Goal: Contribute content: Contribute content

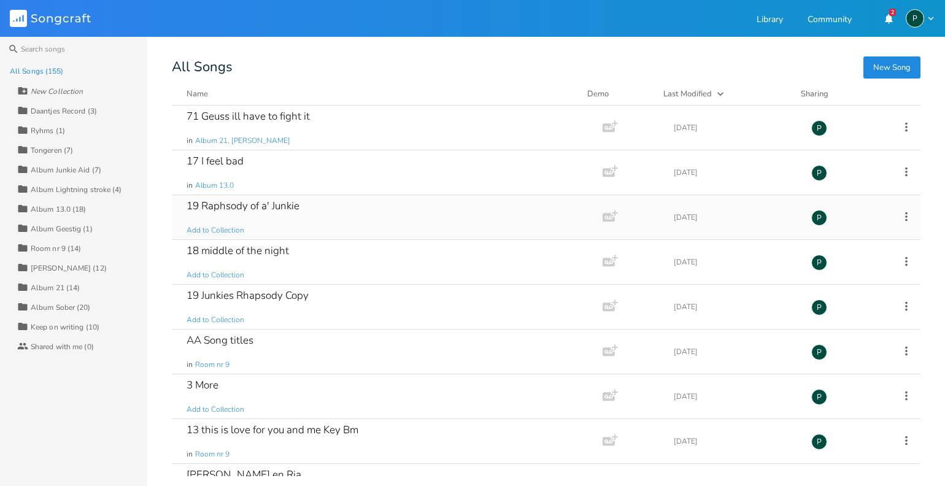
click at [244, 206] on div "19 Raphsody of a' Junkie" at bounding box center [243, 206] width 113 height 10
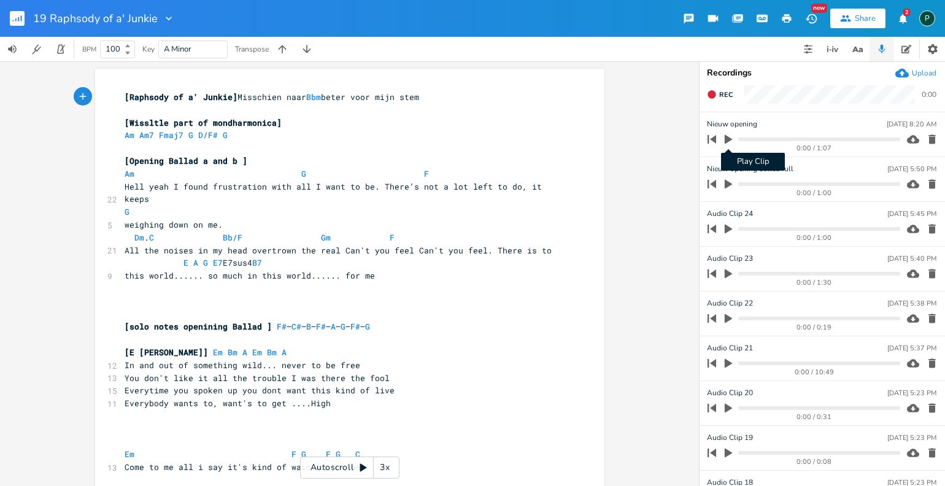
click at [728, 139] on icon "button" at bounding box center [728, 139] width 7 height 9
click at [741, 140] on progress at bounding box center [818, 139] width 161 height 4
click at [732, 140] on icon "button" at bounding box center [728, 139] width 10 height 10
click at [726, 141] on icon "button" at bounding box center [728, 139] width 7 height 9
click at [726, 141] on icon "button" at bounding box center [728, 139] width 7 height 8
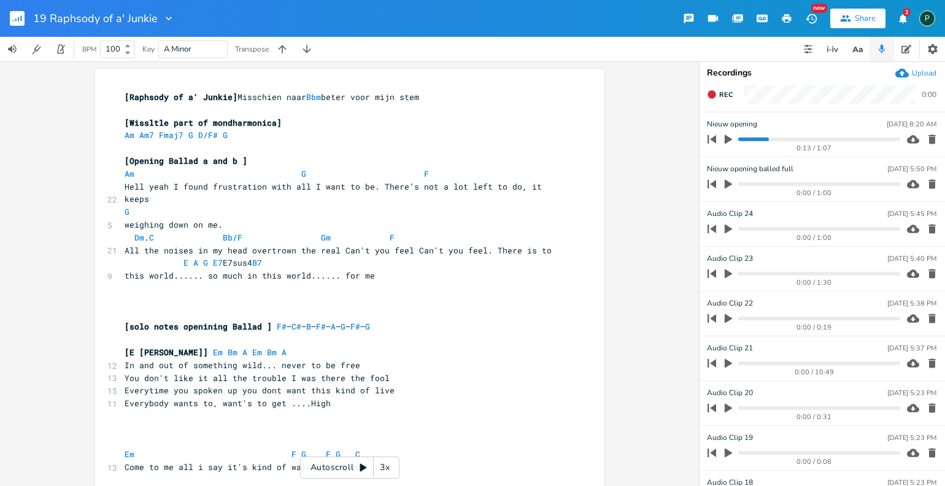
click at [726, 141] on icon "button" at bounding box center [728, 139] width 7 height 9
click at [755, 139] on progress at bounding box center [818, 139] width 161 height 4
click at [747, 139] on progress at bounding box center [818, 139] width 161 height 4
click at [727, 142] on icon "button" at bounding box center [728, 139] width 10 height 10
click at [727, 139] on icon "button" at bounding box center [728, 139] width 7 height 9
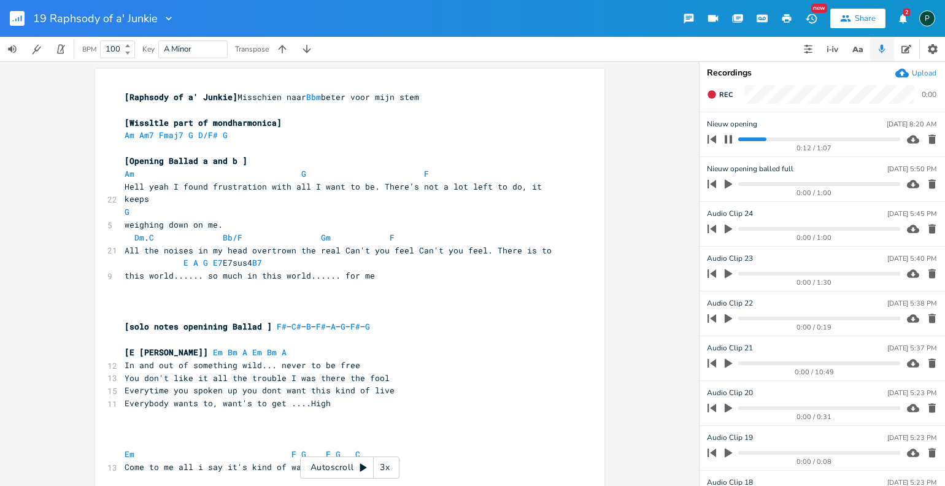
click at [727, 139] on icon "button" at bounding box center [728, 139] width 10 height 10
click at [727, 139] on icon "button" at bounding box center [728, 139] width 7 height 9
click at [727, 139] on icon "button" at bounding box center [728, 139] width 10 height 10
click at [727, 139] on icon "button" at bounding box center [728, 139] width 7 height 9
click at [741, 141] on progress at bounding box center [818, 139] width 161 height 4
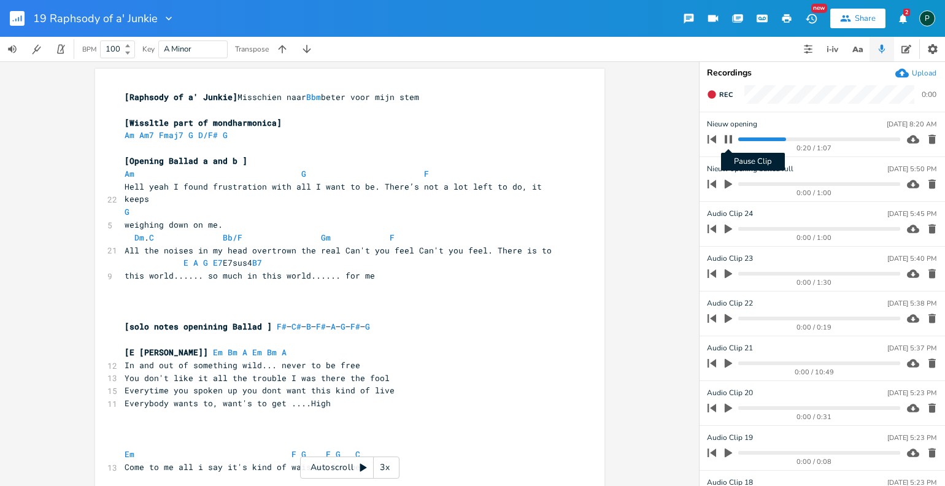
click at [730, 137] on icon "button" at bounding box center [728, 139] width 7 height 8
click at [731, 182] on icon "button" at bounding box center [728, 184] width 11 height 11
click at [759, 183] on progress at bounding box center [818, 184] width 161 height 4
click at [728, 179] on icon "button" at bounding box center [728, 184] width 10 height 10
click at [753, 183] on progress at bounding box center [818, 184] width 161 height 4
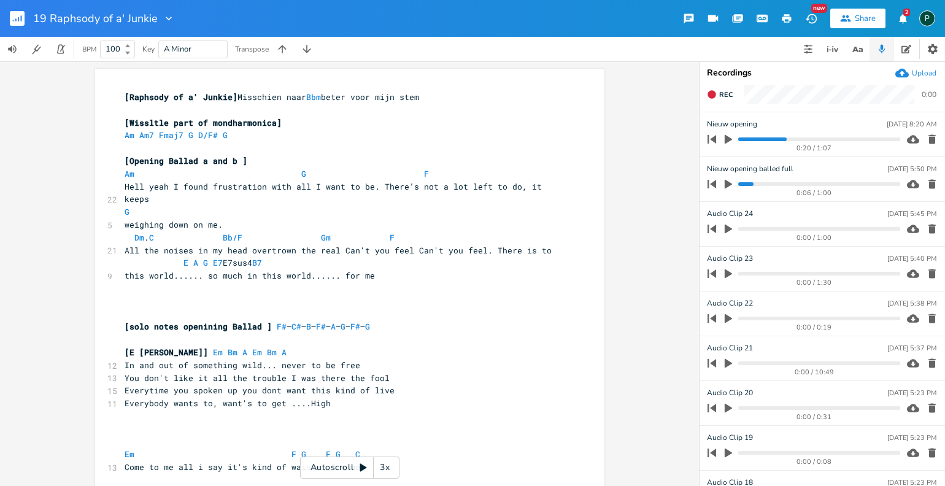
click at [730, 182] on icon "button" at bounding box center [728, 184] width 11 height 11
click at [723, 187] on icon "button" at bounding box center [728, 184] width 10 height 10
drag, startPoint x: 792, startPoint y: 169, endPoint x: 703, endPoint y: 171, distance: 89.6
click at [703, 171] on li "Nieuw opening balled full [DATE] 5:50 PM 0:22 / 1:00" at bounding box center [821, 179] width 245 height 45
click at [728, 182] on icon "button" at bounding box center [728, 184] width 7 height 9
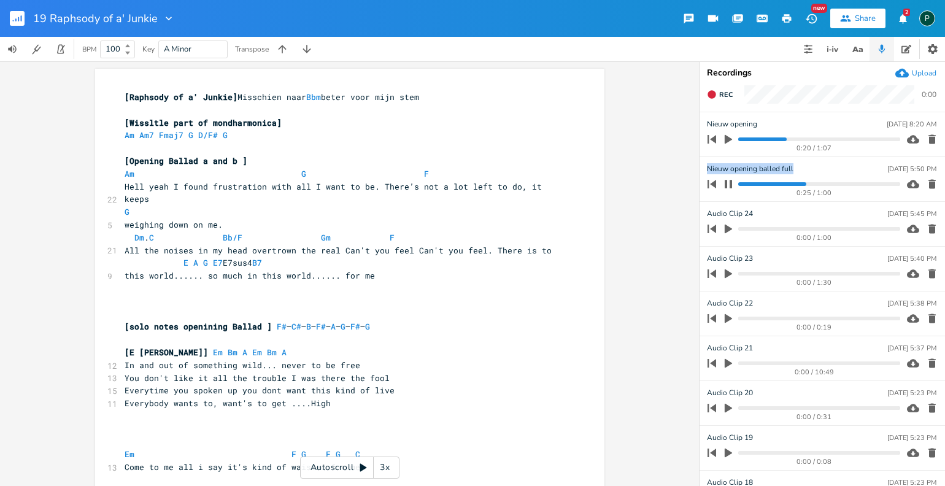
click at [728, 182] on icon "button" at bounding box center [728, 184] width 10 height 10
click at [761, 182] on progress at bounding box center [818, 184] width 161 height 4
click at [730, 182] on icon "button" at bounding box center [728, 184] width 11 height 11
click at [730, 182] on icon "button" at bounding box center [728, 184] width 7 height 8
click at [730, 182] on icon "button" at bounding box center [728, 184] width 11 height 11
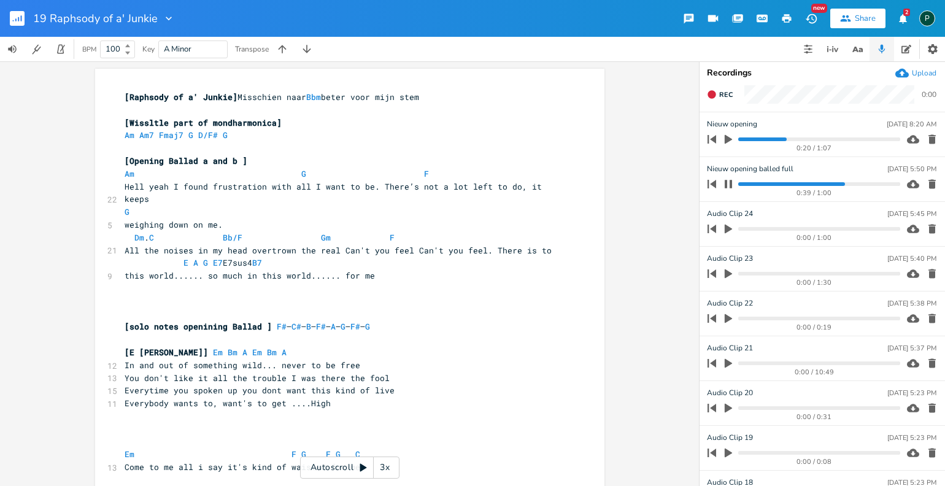
click at [730, 182] on icon "button" at bounding box center [728, 184] width 7 height 8
click at [750, 184] on progress at bounding box center [818, 184] width 161 height 4
click at [723, 183] on icon "button" at bounding box center [728, 184] width 11 height 11
click at [724, 183] on icon "button" at bounding box center [728, 184] width 10 height 10
click at [724, 183] on icon "button" at bounding box center [728, 184] width 11 height 11
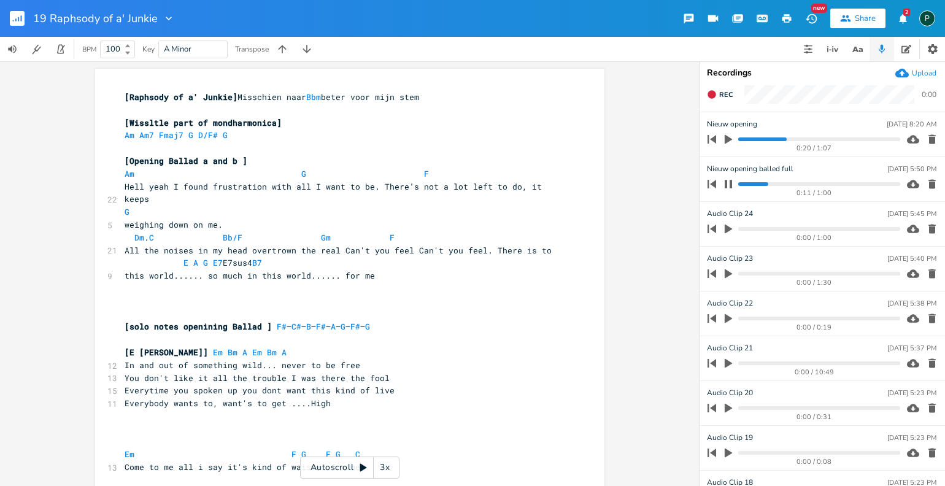
click at [728, 185] on icon "button" at bounding box center [728, 184] width 10 height 10
click at [310, 174] on span "Am G F" at bounding box center [279, 173] width 309 height 11
type textarea "F"
click at [403, 177] on span "Am F F" at bounding box center [272, 173] width 295 height 11
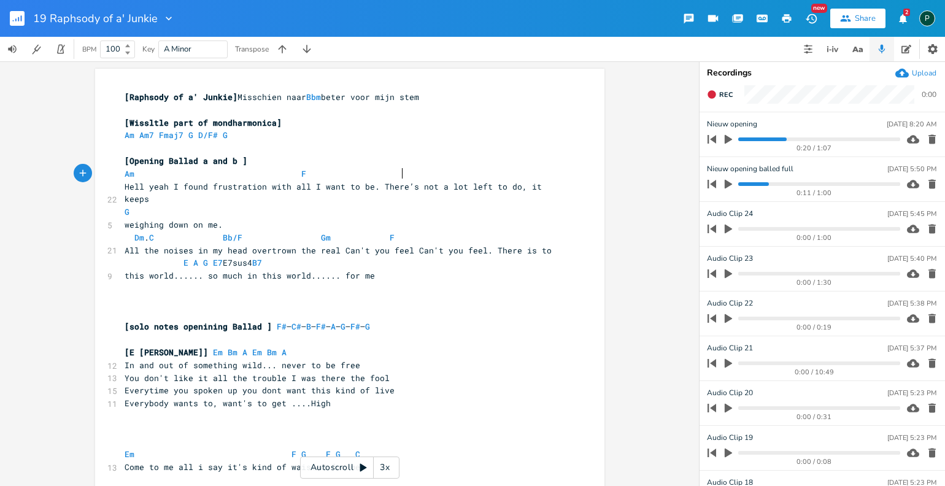
type textarea "G"
click at [178, 206] on pre "G" at bounding box center [343, 212] width 443 height 13
type textarea "F"
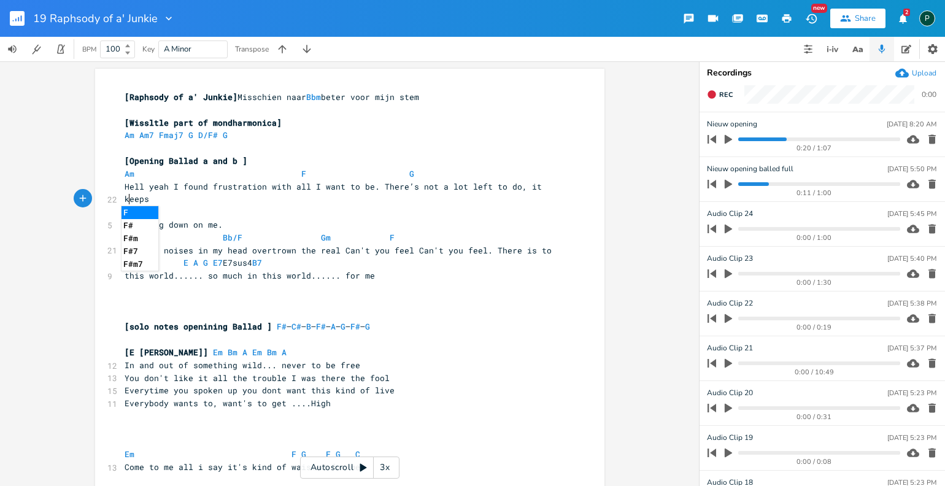
click at [231, 218] on pre "weighing down on me." at bounding box center [343, 224] width 443 height 13
click at [234, 218] on pre "weighing down on me." at bounding box center [343, 224] width 443 height 13
click at [725, 184] on icon "button" at bounding box center [728, 184] width 7 height 9
click at [725, 184] on icon "button" at bounding box center [728, 184] width 7 height 8
click at [725, 184] on icon "button" at bounding box center [728, 184] width 7 height 9
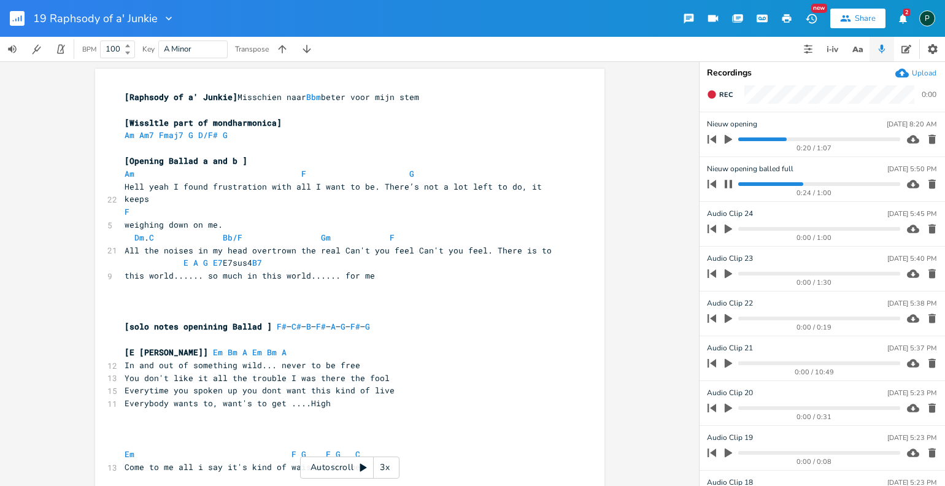
click at [725, 184] on icon "button" at bounding box center [728, 184] width 7 height 8
click at [725, 184] on icon "button" at bounding box center [728, 184] width 7 height 9
click at [800, 185] on progress at bounding box center [818, 184] width 161 height 4
click at [792, 183] on progress at bounding box center [818, 184] width 161 height 4
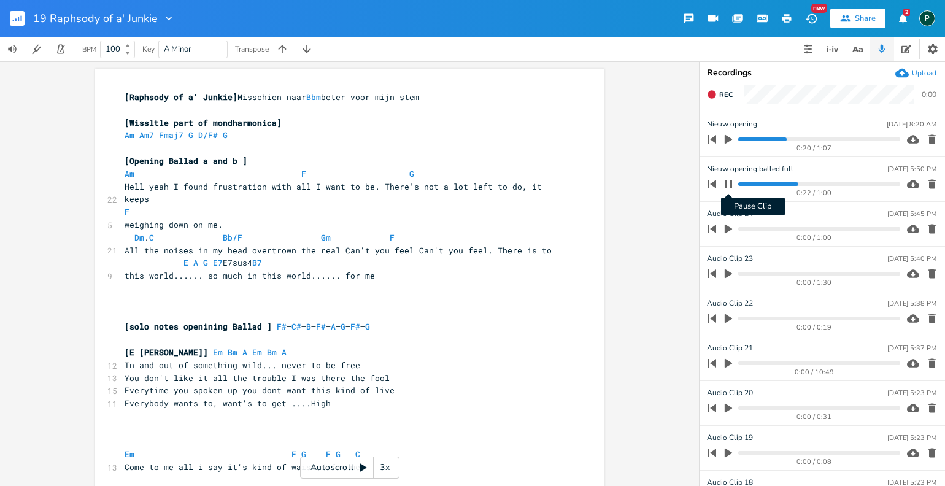
click at [730, 179] on icon "button" at bounding box center [728, 184] width 10 height 10
click at [790, 184] on progress at bounding box center [818, 184] width 161 height 4
click at [727, 181] on icon "button" at bounding box center [728, 184] width 7 height 9
click at [727, 181] on icon "button" at bounding box center [728, 184] width 10 height 10
click at [727, 181] on icon "button" at bounding box center [728, 184] width 7 height 9
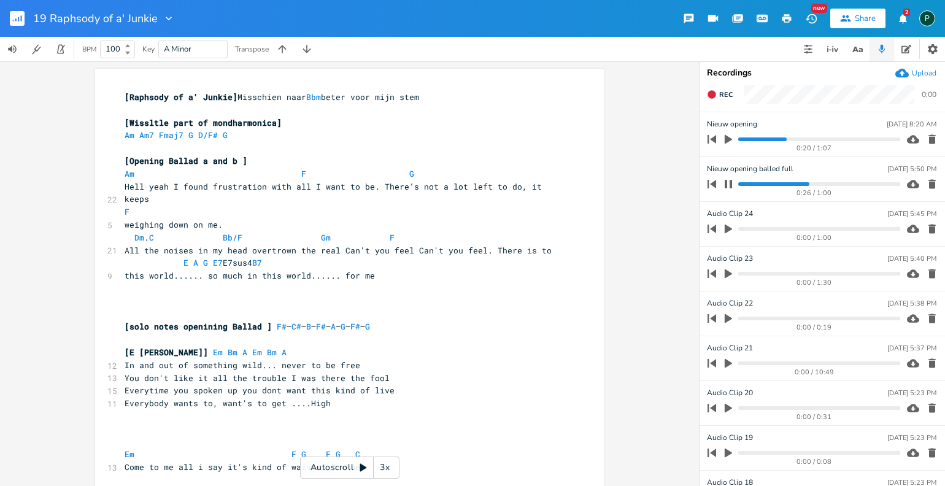
click at [798, 185] on progress at bounding box center [818, 184] width 161 height 4
click at [732, 183] on icon "button" at bounding box center [728, 184] width 10 height 10
click at [732, 183] on icon "button" at bounding box center [728, 184] width 11 height 11
click at [795, 186] on div "0:27 / 1:00" at bounding box center [801, 184] width 197 height 20
click at [793, 184] on progress at bounding box center [818, 184] width 161 height 4
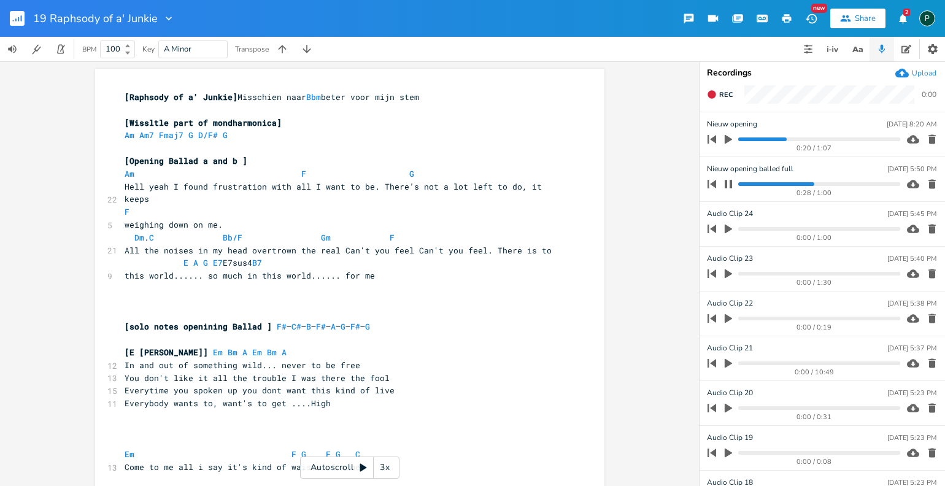
click at [727, 184] on icon "button" at bounding box center [728, 184] width 10 height 10
click at [371, 232] on span "Dm . C Bb/F Gm F" at bounding box center [260, 237] width 270 height 11
type textarea "Dm"
click at [730, 183] on icon "button" at bounding box center [728, 184] width 7 height 9
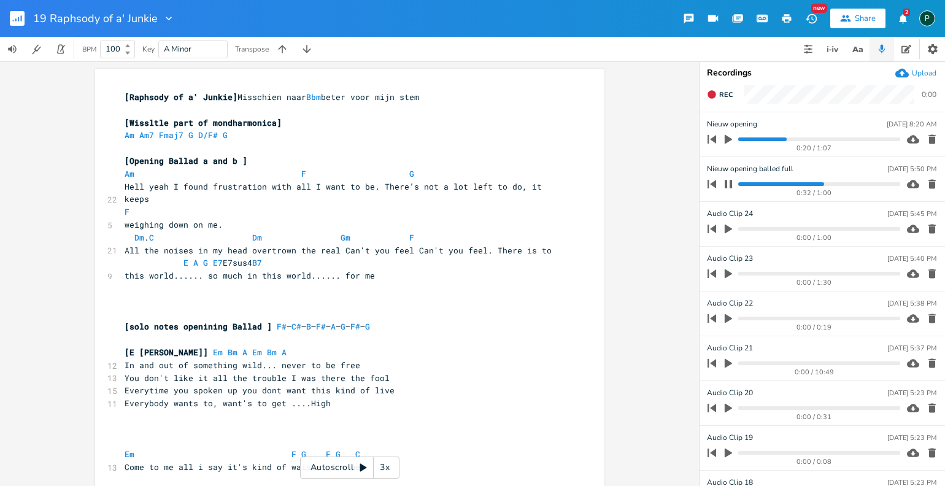
click at [809, 184] on progress at bounding box center [818, 184] width 161 height 4
click at [800, 184] on progress at bounding box center [818, 184] width 161 height 4
click at [727, 182] on icon "button" at bounding box center [728, 184] width 10 height 10
click at [350, 232] on span "Gm" at bounding box center [346, 238] width 10 height 12
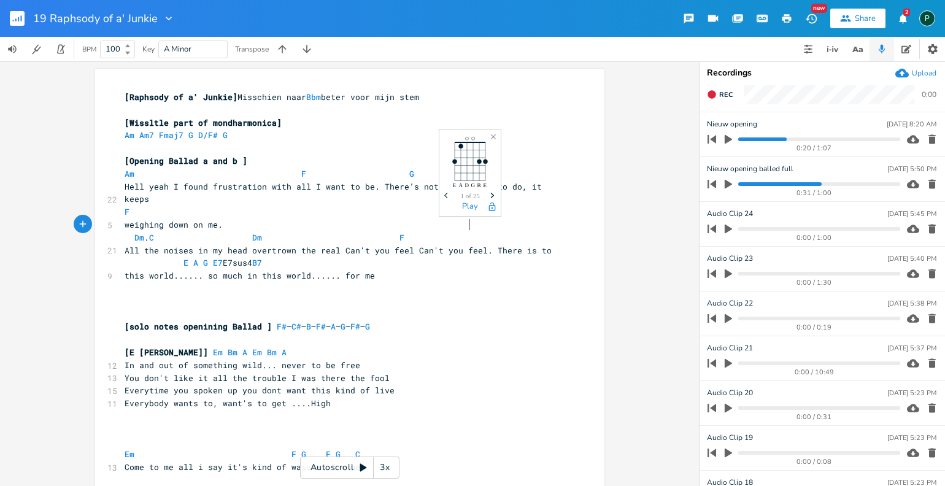
type textarea "C"
click at [727, 185] on icon "button" at bounding box center [728, 184] width 7 height 9
click at [727, 185] on icon "button" at bounding box center [728, 184] width 10 height 10
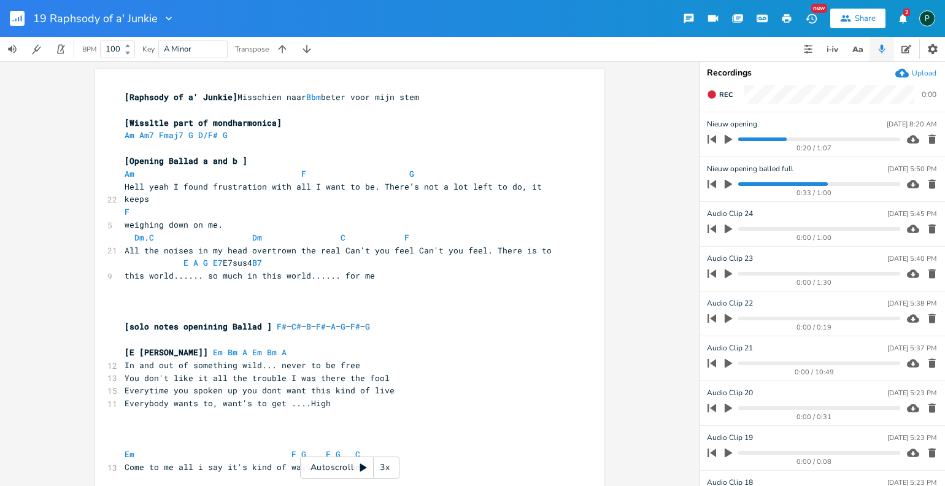
click at [761, 184] on progress at bounding box center [818, 184] width 161 height 4
click at [729, 182] on icon "button" at bounding box center [728, 184] width 11 height 11
click at [729, 182] on icon "button" at bounding box center [728, 184] width 10 height 10
click at [139, 206] on pre "F" at bounding box center [343, 212] width 443 height 13
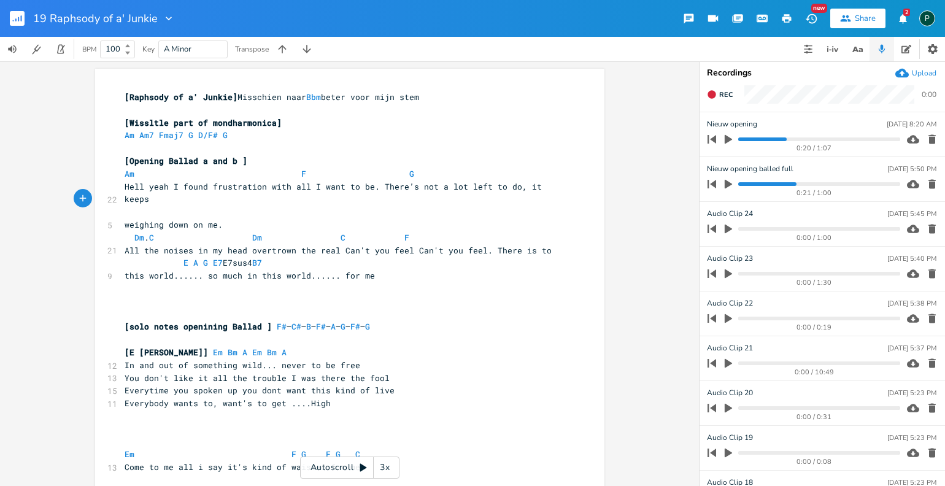
click at [769, 182] on progress at bounding box center [818, 184] width 161 height 4
click at [728, 180] on icon "button" at bounding box center [728, 184] width 11 height 11
click at [730, 182] on icon "button" at bounding box center [728, 184] width 7 height 8
click at [142, 232] on span "Dm . C Dm C F" at bounding box center [267, 237] width 285 height 11
type textarea "F"
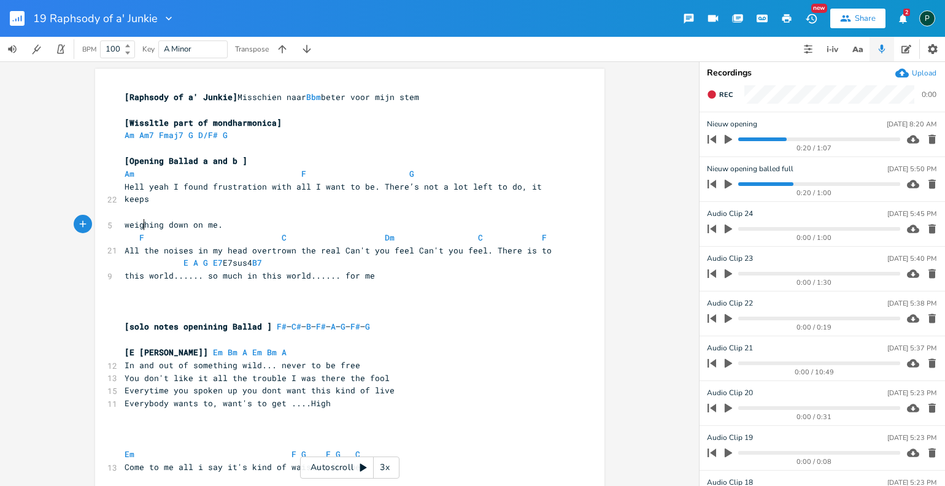
scroll to position [0, 7]
click at [285, 232] on span "F C Dm C F" at bounding box center [336, 237] width 422 height 11
click at [725, 181] on icon "button" at bounding box center [728, 184] width 7 height 9
click at [785, 185] on progress at bounding box center [818, 184] width 161 height 4
click at [728, 187] on icon "button" at bounding box center [728, 184] width 10 height 10
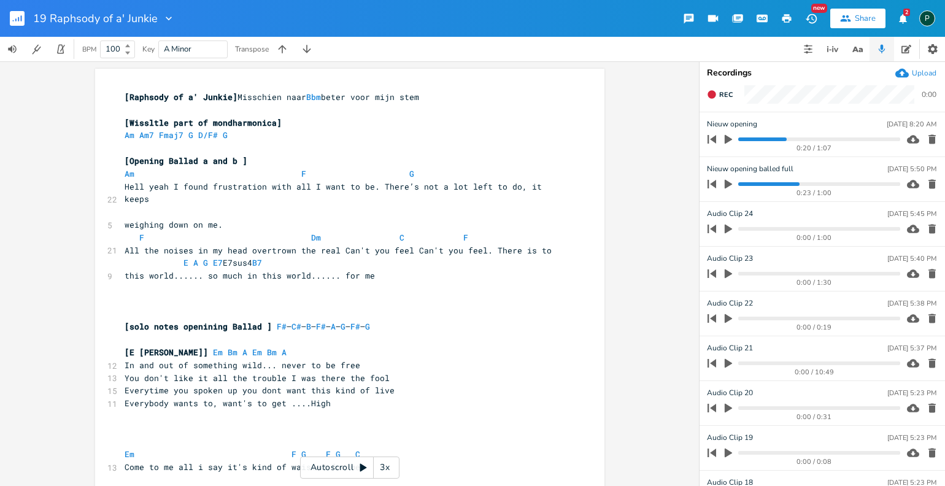
click at [248, 232] on span "F Dm C F" at bounding box center [297, 237] width 344 height 11
type textarea "G"
click at [295, 232] on span "F G Dm C F" at bounding box center [297, 237] width 344 height 11
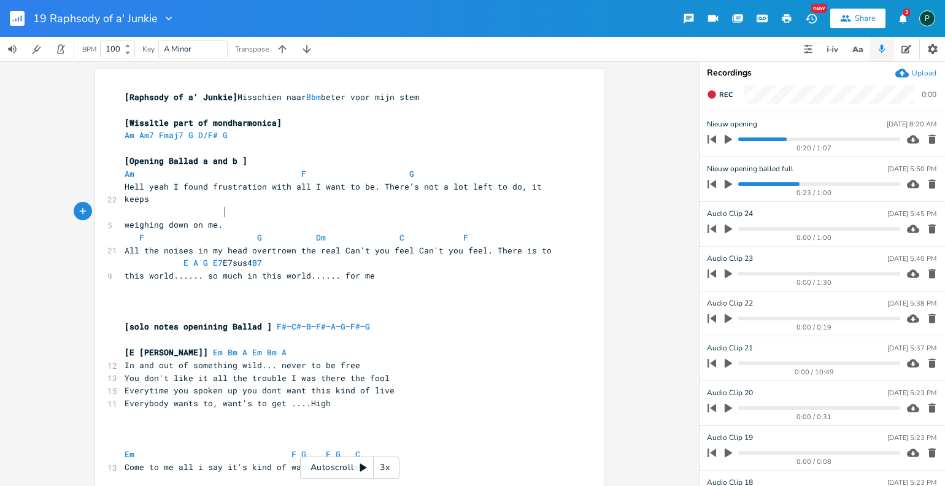
click at [290, 218] on pre "weighing down on me." at bounding box center [343, 224] width 443 height 13
click at [298, 232] on span "F G Dm C F" at bounding box center [297, 237] width 344 height 11
click at [334, 245] on span "All the noises in my head overtrown the real Can't you feel Can't you feel. The…" at bounding box center [338, 250] width 427 height 11
type textarea "I"
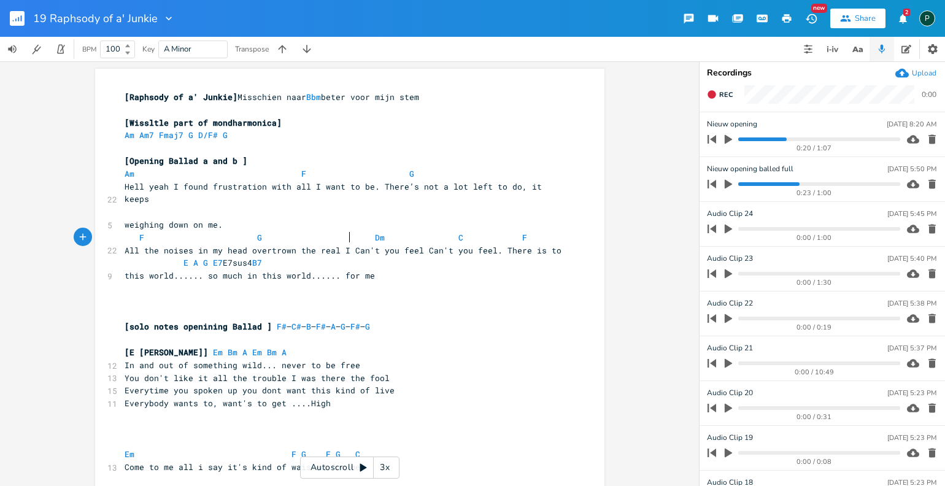
scroll to position [0, 3]
type textarea "c"
click at [773, 182] on progress at bounding box center [818, 184] width 161 height 4
click at [728, 182] on icon "button" at bounding box center [728, 184] width 7 height 9
click at [728, 182] on icon "button" at bounding box center [728, 184] width 10 height 10
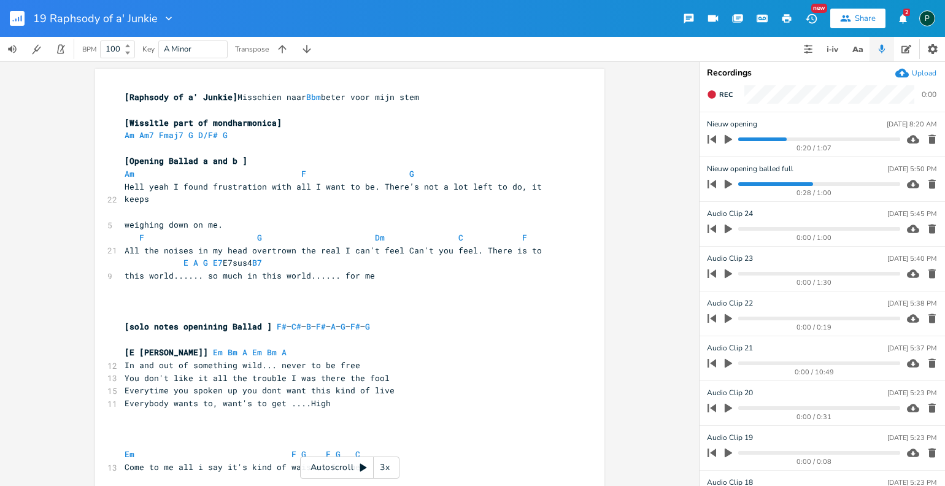
click at [725, 185] on icon "button" at bounding box center [728, 184] width 7 height 9
click at [795, 185] on progress at bounding box center [818, 184] width 161 height 4
click at [731, 182] on icon "button" at bounding box center [728, 184] width 7 height 8
click at [731, 182] on icon "button" at bounding box center [728, 184] width 11 height 11
click at [801, 184] on progress at bounding box center [818, 184] width 161 height 4
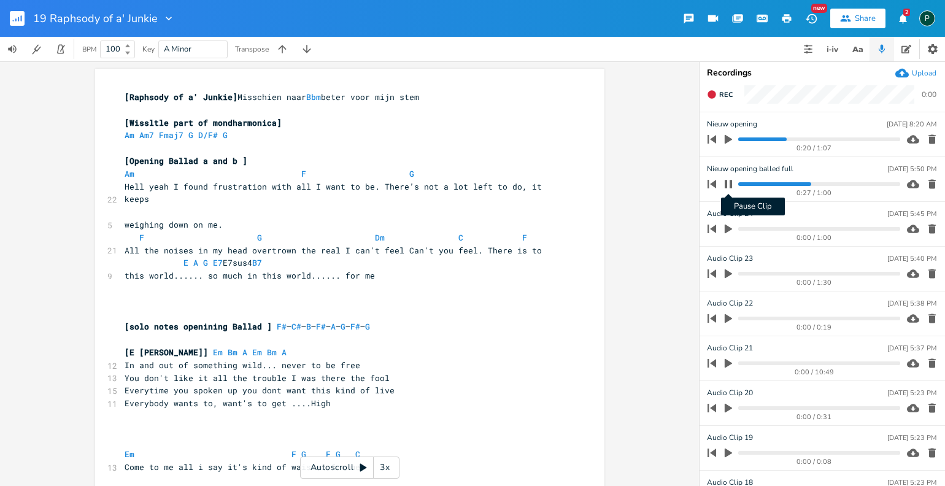
click at [728, 183] on icon "button" at bounding box center [728, 184] width 10 height 10
click at [728, 183] on icon "button" at bounding box center [728, 184] width 7 height 9
click at [794, 185] on progress at bounding box center [818, 184] width 161 height 4
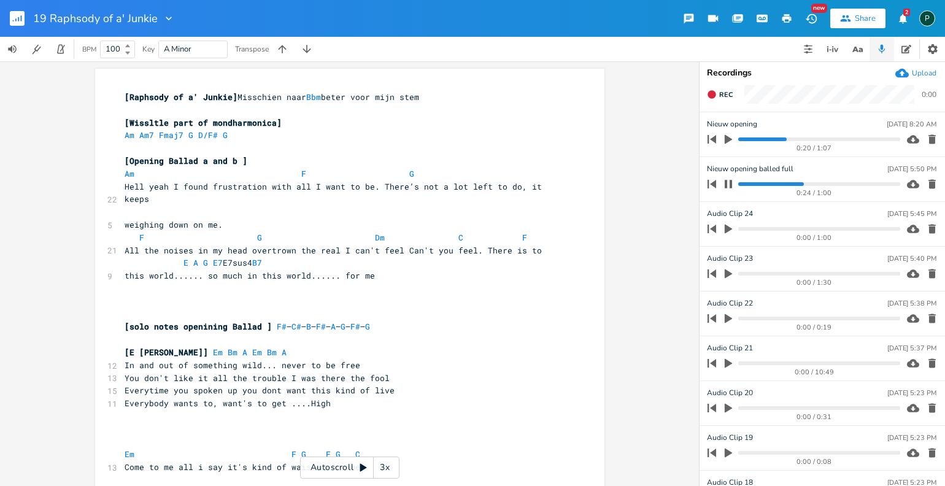
click at [728, 182] on icon "button" at bounding box center [728, 184] width 10 height 10
click at [730, 186] on icon "button" at bounding box center [728, 184] width 11 height 11
click at [730, 180] on icon "button" at bounding box center [728, 184] width 7 height 8
click at [727, 96] on span "Rec" at bounding box center [725, 94] width 13 height 9
click at [727, 96] on span "End" at bounding box center [726, 94] width 14 height 9
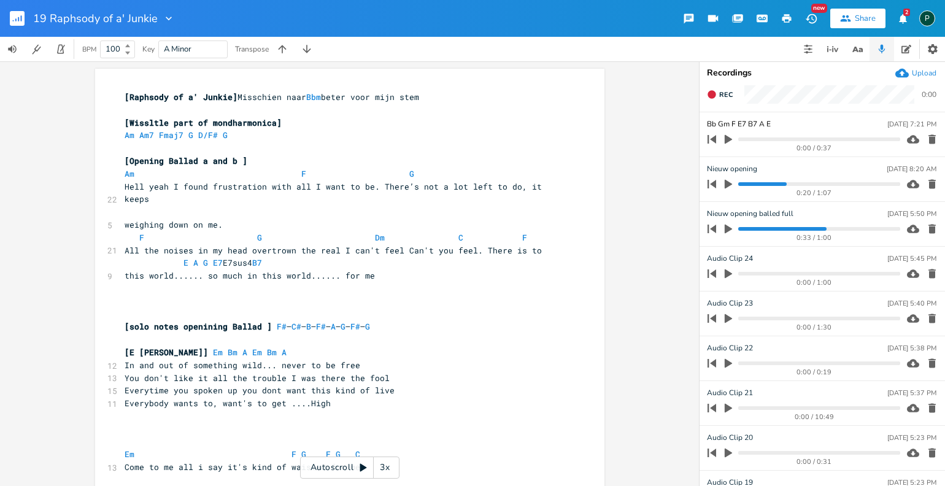
type input "Bb Gm F E7 B7 A Em"
click at [708, 123] on input "Bb Gm F E7 B7 A Em" at bounding box center [742, 124] width 71 height 12
drag, startPoint x: 777, startPoint y: 121, endPoint x: 705, endPoint y: 121, distance: 72.4
click at [705, 121] on li "Bb Gm F E7 B7 A Em [DATE] 7:21 PM 0:00 / 0:37" at bounding box center [821, 134] width 245 height 45
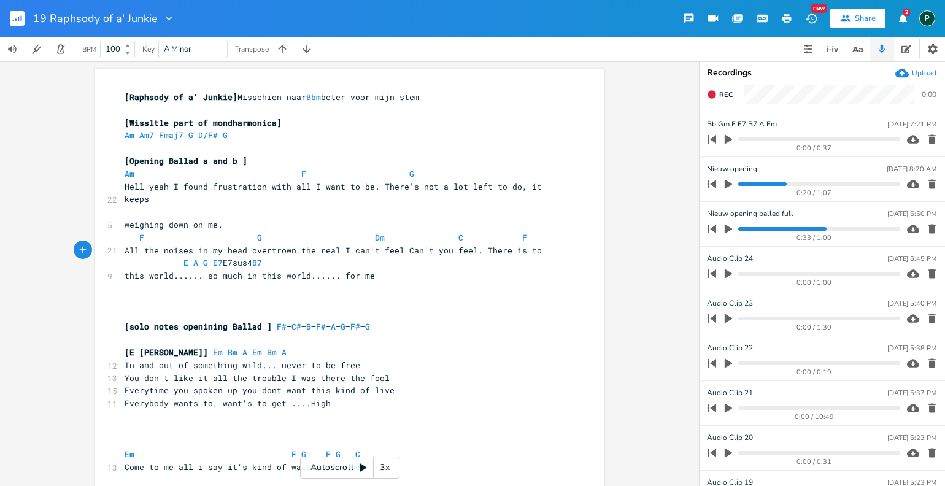
click at [150, 256] on span at bounding box center [154, 262] width 20 height 13
click at [364, 256] on span at bounding box center [360, 262] width 20 height 13
click at [730, 226] on icon "button" at bounding box center [728, 228] width 11 height 11
click at [811, 229] on progress at bounding box center [818, 229] width 161 height 4
click at [802, 230] on progress at bounding box center [818, 229] width 161 height 4
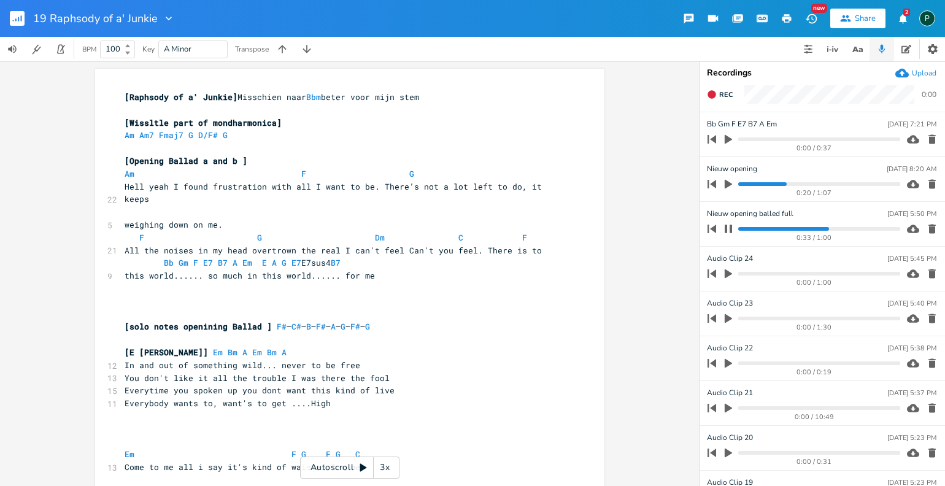
click at [732, 228] on icon "button" at bounding box center [728, 229] width 10 height 10
click at [804, 230] on progress at bounding box center [818, 229] width 161 height 4
click at [728, 231] on icon "button" at bounding box center [728, 228] width 11 height 11
click at [731, 228] on icon "button" at bounding box center [728, 229] width 7 height 8
click at [725, 142] on icon "button" at bounding box center [728, 139] width 7 height 9
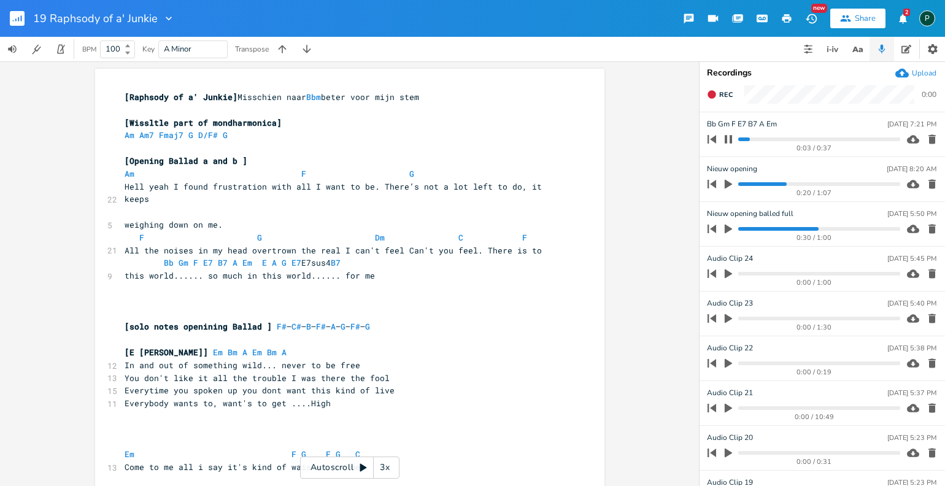
click at [725, 142] on icon "button" at bounding box center [728, 139] width 7 height 8
click at [725, 142] on icon "button" at bounding box center [728, 139] width 7 height 9
click at [726, 142] on icon "button" at bounding box center [728, 139] width 7 height 8
drag, startPoint x: 528, startPoint y: 238, endPoint x: 477, endPoint y: 237, distance: 50.9
click at [477, 245] on span "All the noises in my head overtrown the real I can't feel Can't you feel. There…" at bounding box center [333, 250] width 417 height 11
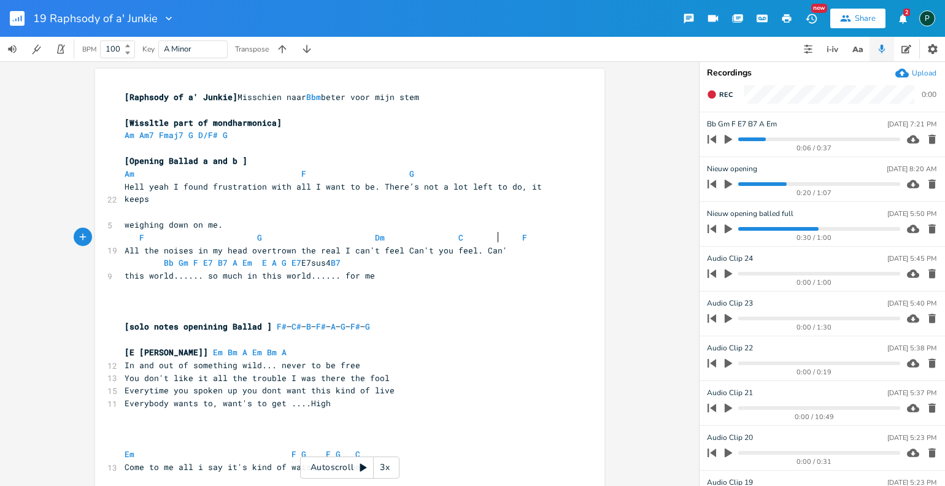
type textarea "Can't"
type textarea "This wi"
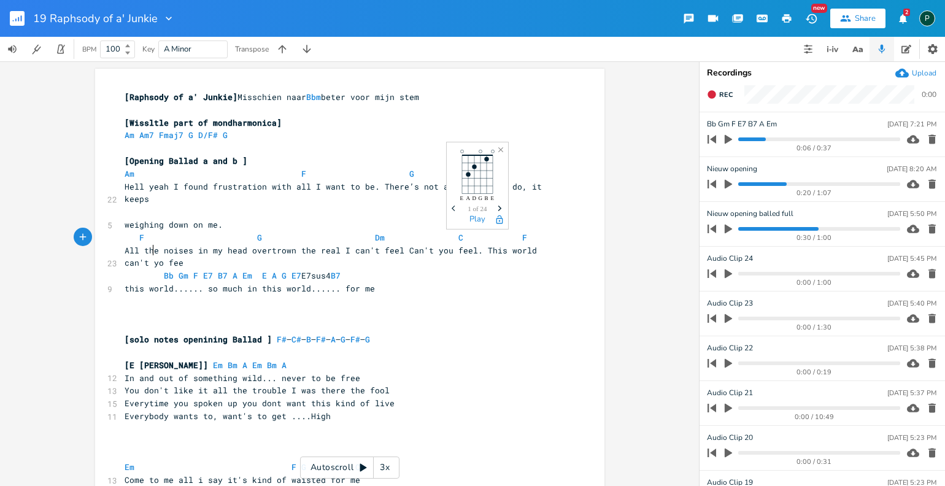
type textarea "orld can't yo feel"
type textarea "u"
click at [726, 226] on icon "button" at bounding box center [728, 229] width 7 height 9
click at [797, 229] on progress at bounding box center [818, 229] width 161 height 4
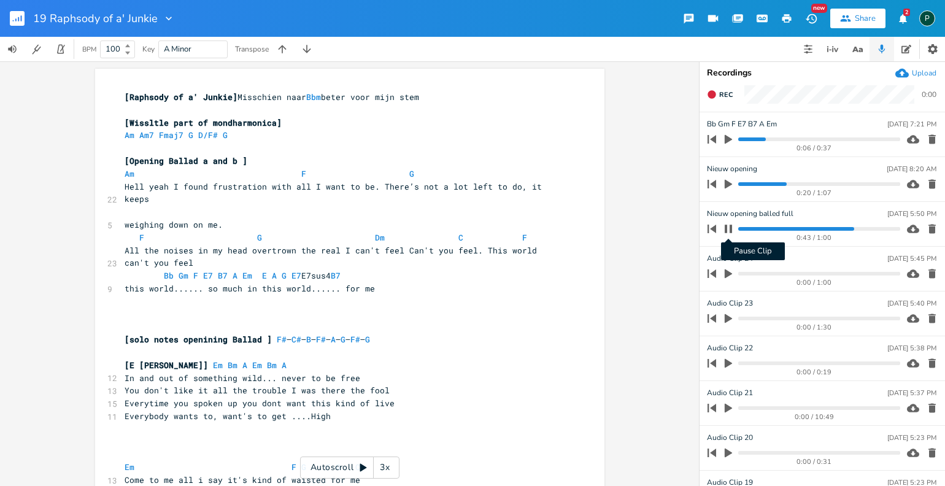
click at [728, 232] on icon "button" at bounding box center [728, 229] width 10 height 10
click at [728, 232] on icon "button" at bounding box center [728, 228] width 11 height 11
click at [806, 227] on progress at bounding box center [818, 229] width 161 height 4
click at [728, 223] on button "Pause Clip" at bounding box center [728, 229] width 16 height 20
click button "button" at bounding box center [728, 229] width 16 height 20
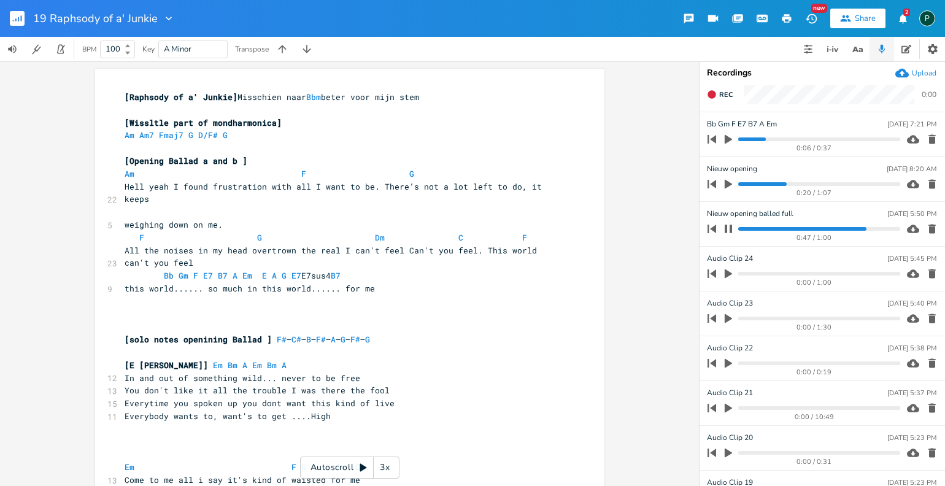
click at [725, 227] on icon "button" at bounding box center [728, 229] width 7 height 8
